Goal: Information Seeking & Learning: Learn about a topic

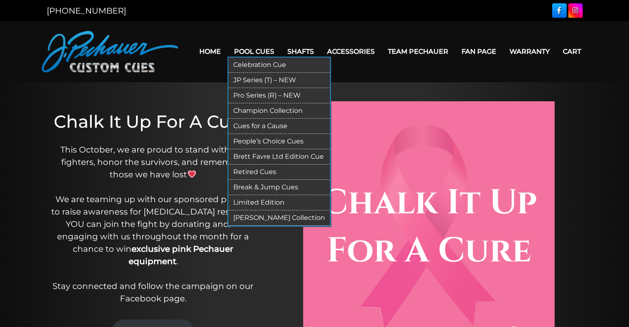
click at [257, 79] on link "JP Series (T) – NEW" at bounding box center [279, 80] width 102 height 15
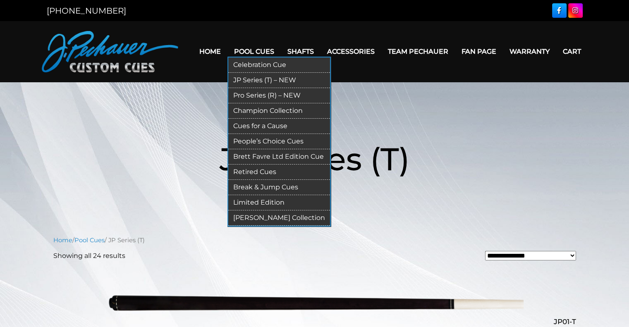
click at [261, 170] on link "Retired Cues" at bounding box center [279, 172] width 102 height 15
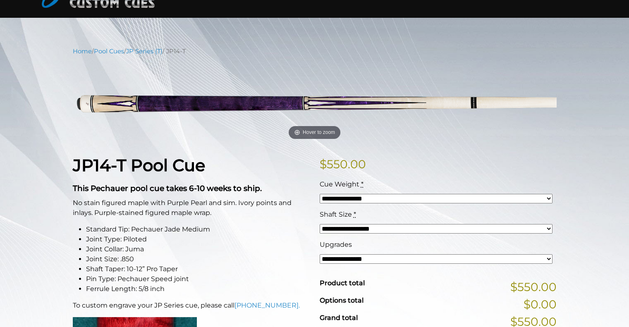
scroll to position [44, 0]
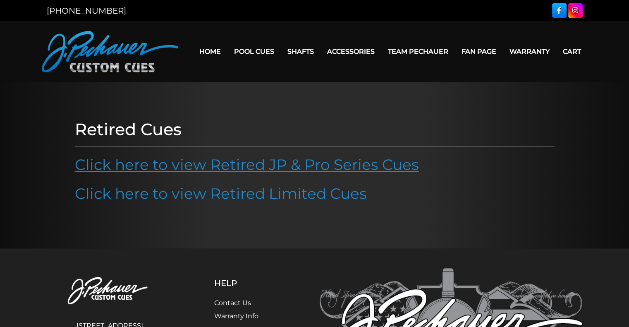
click at [240, 168] on link "Click here to view Retired JP & Pro Series Cues" at bounding box center [247, 165] width 344 height 18
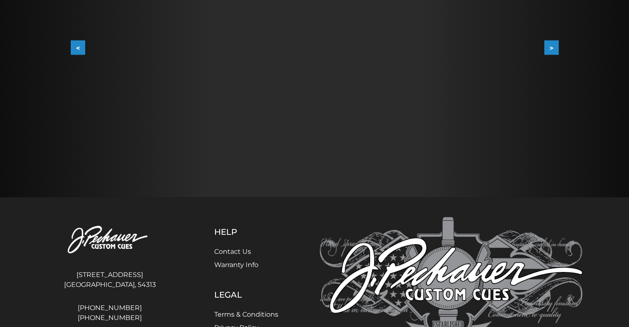
scroll to position [293, 0]
